Goal: Use online tool/utility: Utilize a website feature to perform a specific function

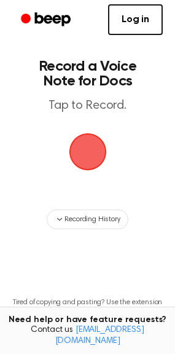
click at [93, 151] on span "button" at bounding box center [88, 152] width 34 height 34
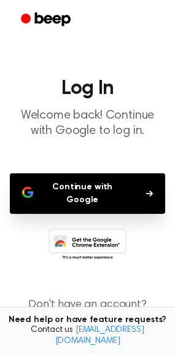
click at [93, 151] on main "Log In Welcome back! Continue with Google to log in. Continue with Google Don't…" at bounding box center [87, 194] width 175 height 388
click at [93, 191] on button "Continue with Google" at bounding box center [88, 193] width 156 height 41
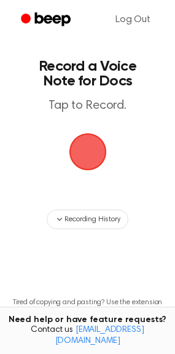
click at [91, 166] on span "button" at bounding box center [88, 152] width 34 height 34
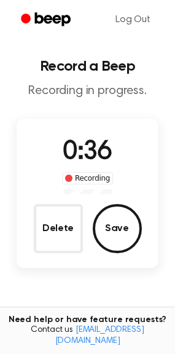
click at [62, 232] on button "Delete" at bounding box center [58, 228] width 49 height 49
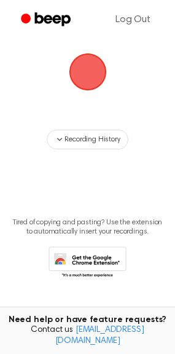
scroll to position [79, 0]
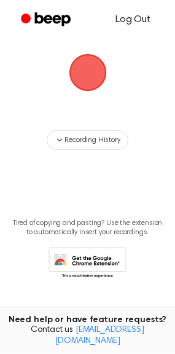
click at [139, 22] on link "Log Out" at bounding box center [133, 20] width 60 height 30
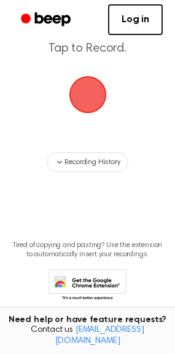
scroll to position [80, 0]
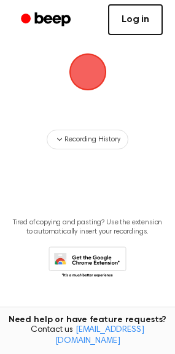
click at [132, 15] on link "Log in" at bounding box center [135, 19] width 55 height 31
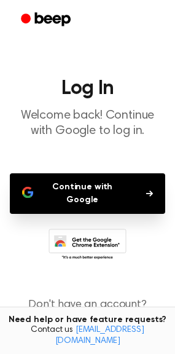
click at [82, 194] on button "Continue with Google" at bounding box center [88, 193] width 156 height 41
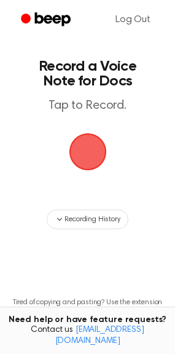
click at [95, 155] on span "button" at bounding box center [88, 152] width 52 height 52
click at [87, 154] on span "button" at bounding box center [87, 151] width 69 height 69
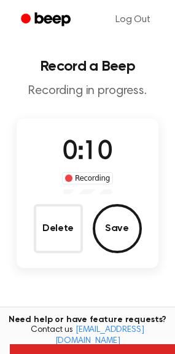
click at [57, 226] on button "Delete" at bounding box center [58, 228] width 49 height 49
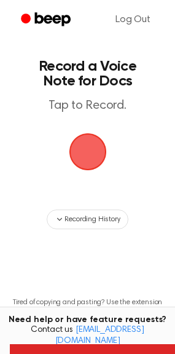
click at [88, 156] on span "button" at bounding box center [88, 152] width 40 height 40
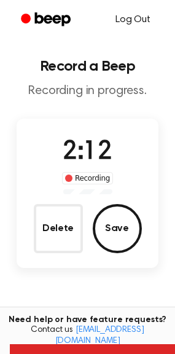
click at [117, 229] on button "Save" at bounding box center [117, 228] width 49 height 49
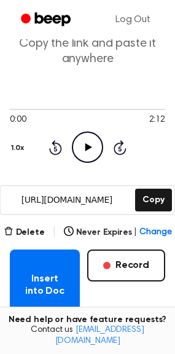
scroll to position [49, 0]
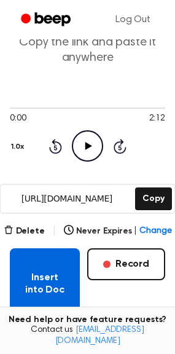
click at [44, 280] on button "Insert into Doc" at bounding box center [45, 283] width 70 height 71
click at [36, 264] on button "Insert into Doc" at bounding box center [45, 283] width 70 height 71
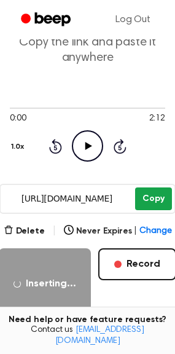
click at [154, 193] on button "Copy" at bounding box center [153, 199] width 36 height 23
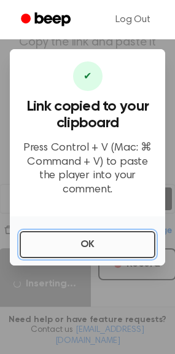
click at [86, 242] on button "OK" at bounding box center [88, 244] width 136 height 27
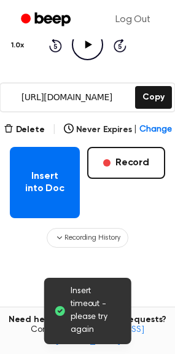
scroll to position [248, 0]
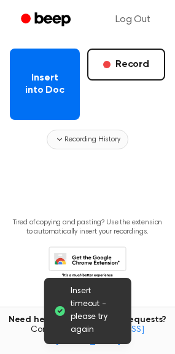
click at [76, 141] on span "Recording History" at bounding box center [92, 139] width 55 height 11
